Goal: Task Accomplishment & Management: Manage account settings

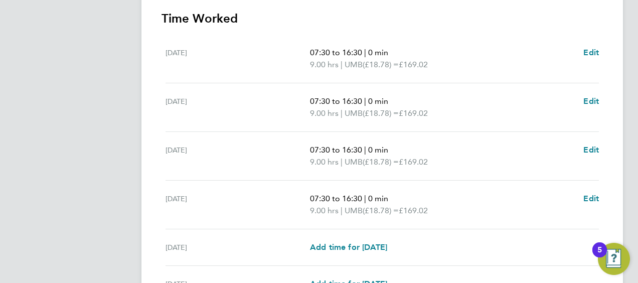
scroll to position [389, 0]
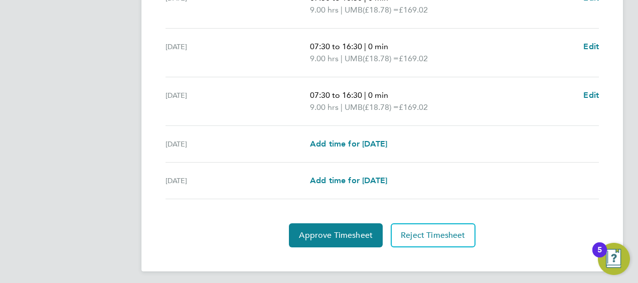
click at [341, 203] on section "Time Worked Tue 05 Aug 07:30 to 16:30 | 0 min 9.00 hrs | UMB (£18.78) = £169.02…" at bounding box center [383, 77] width 442 height 340
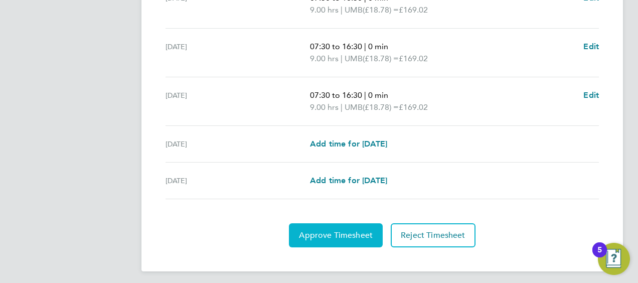
click at [341, 232] on span "Approve Timesheet" at bounding box center [336, 235] width 74 height 10
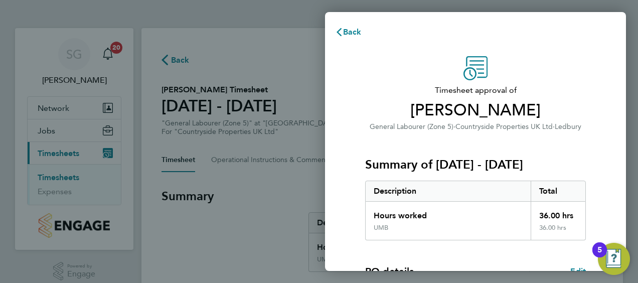
scroll to position [168, 0]
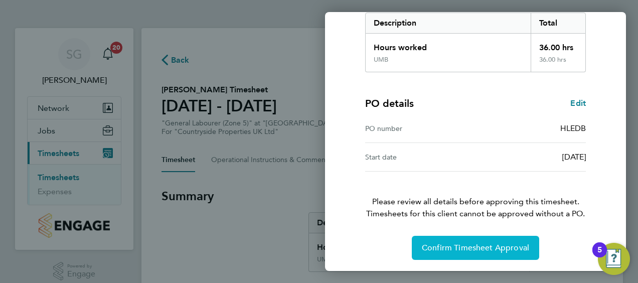
click at [456, 246] on span "Confirm Timesheet Approval" at bounding box center [475, 248] width 107 height 10
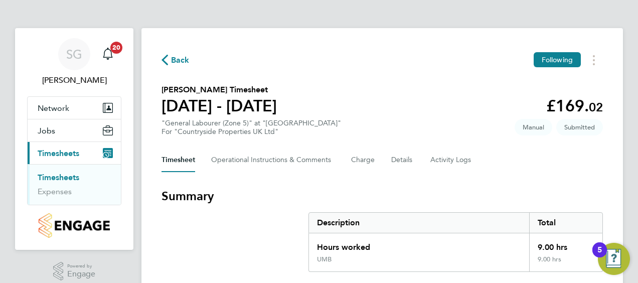
scroll to position [173, 0]
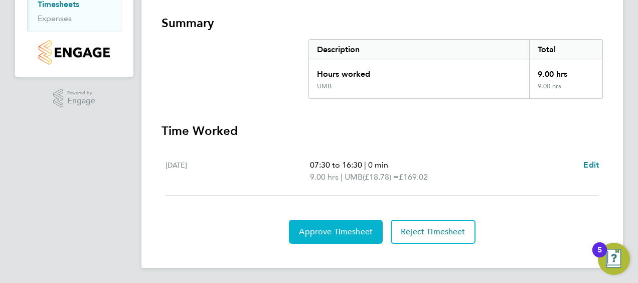
click at [329, 229] on span "Approve Timesheet" at bounding box center [336, 232] width 74 height 10
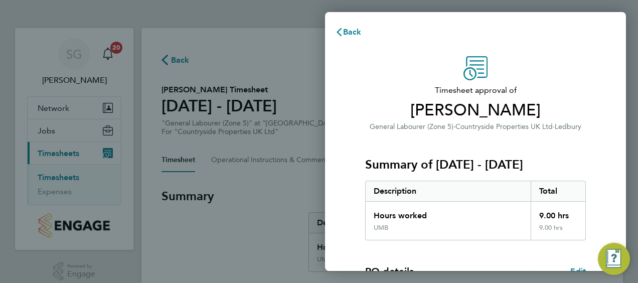
scroll to position [168, 0]
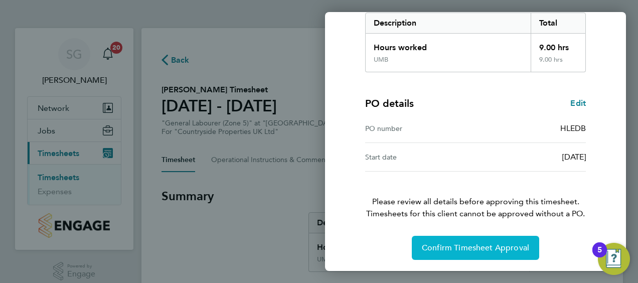
click at [467, 243] on span "Confirm Timesheet Approval" at bounding box center [475, 248] width 107 height 10
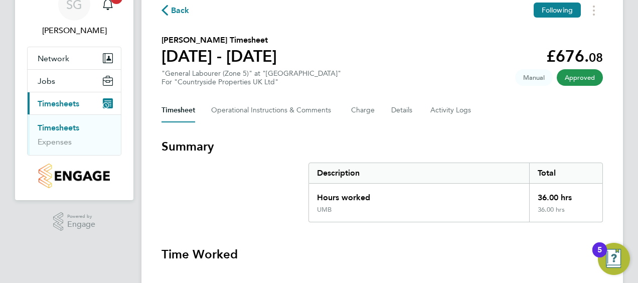
scroll to position [38, 0]
